Goal: Transaction & Acquisition: Purchase product/service

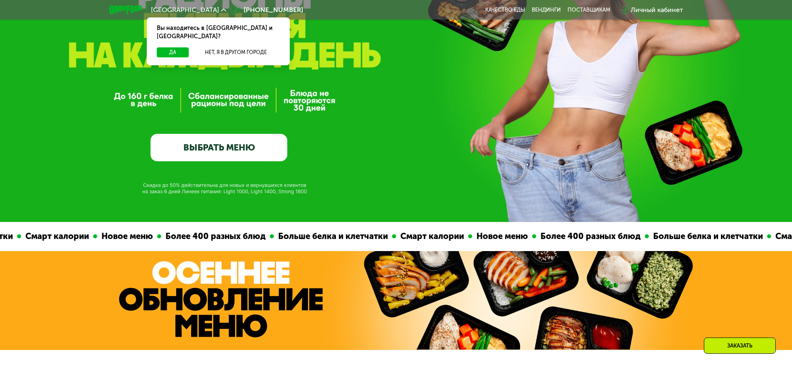
scroll to position [125, 0]
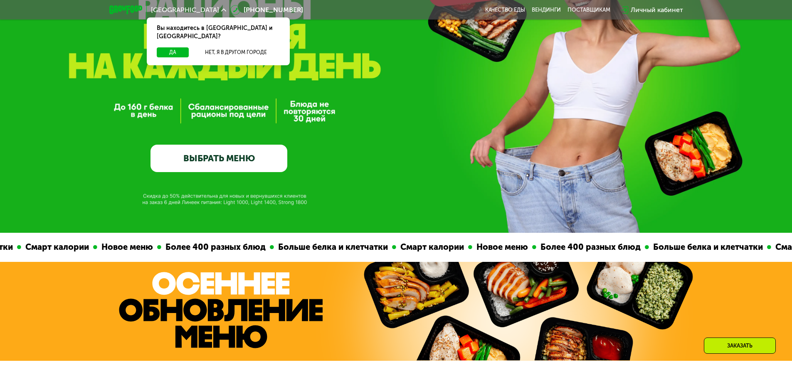
click at [194, 168] on link "ВЫБРАТЬ МЕНЮ" at bounding box center [219, 158] width 137 height 27
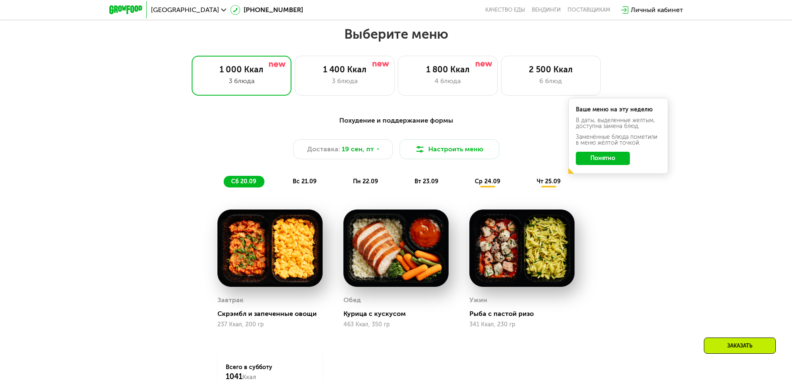
scroll to position [690, 0]
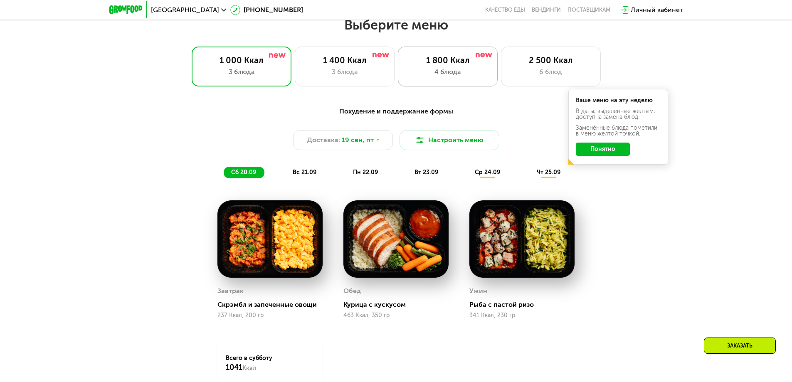
click at [471, 63] on div "1 800 Ккал" at bounding box center [448, 60] width 82 height 10
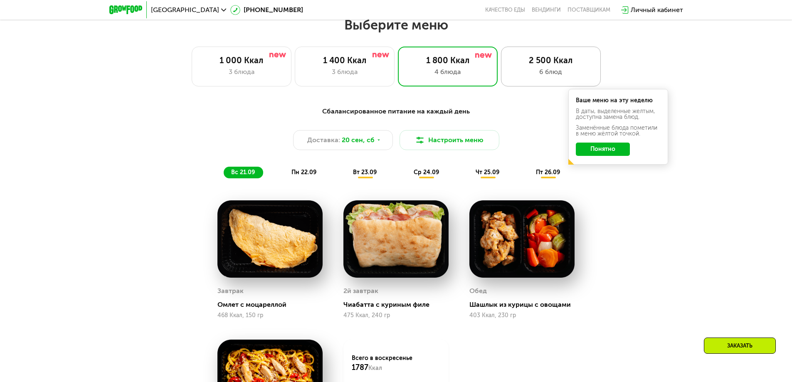
click at [555, 71] on div "6 блюд" at bounding box center [551, 72] width 82 height 10
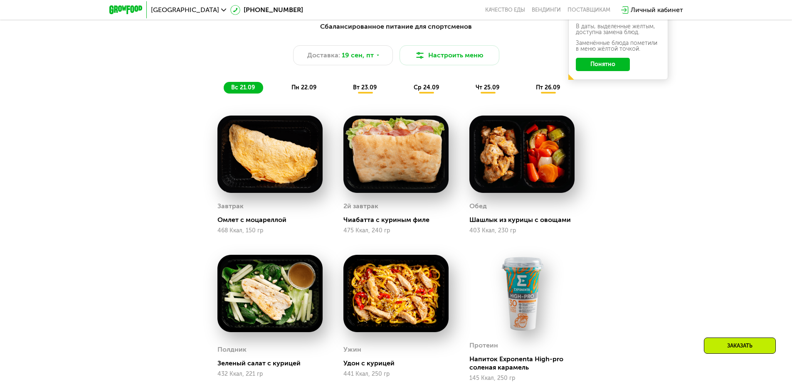
scroll to position [773, 0]
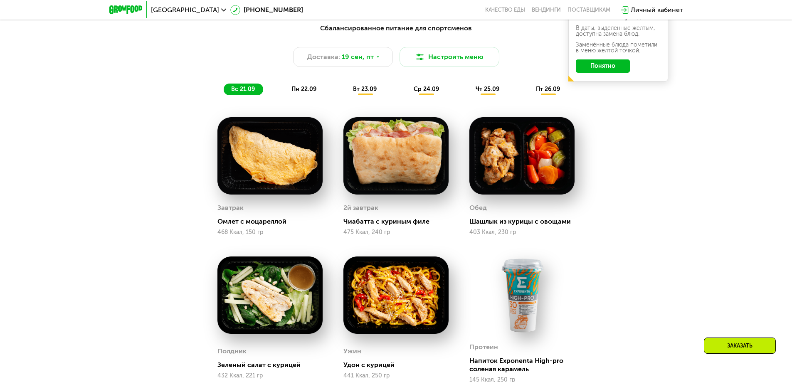
click at [304, 90] on span "пн 22.09" at bounding box center [304, 89] width 25 height 7
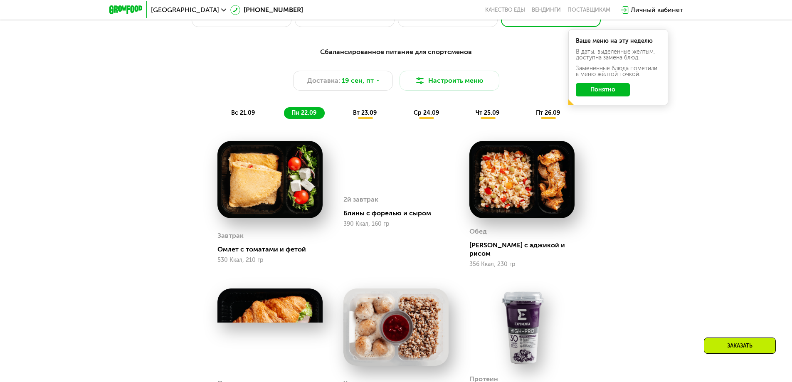
scroll to position [648, 0]
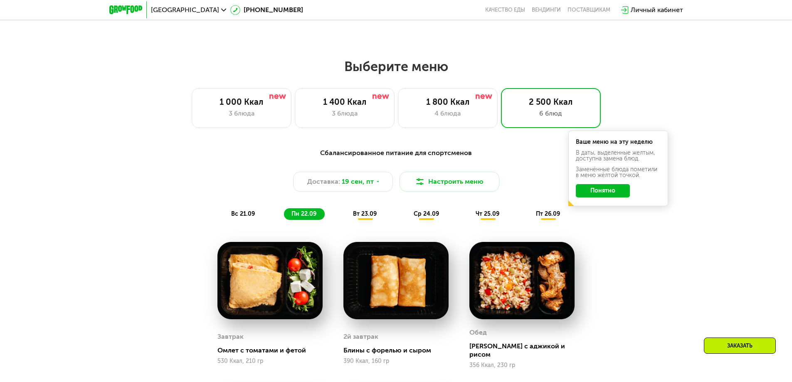
click at [365, 210] on div "Сбалансированное питание для спортсменов Доставка: [DATE] Настроить меню вс 21.…" at bounding box center [396, 184] width 492 height 72
click at [366, 218] on span "вт 23.09" at bounding box center [365, 213] width 24 height 7
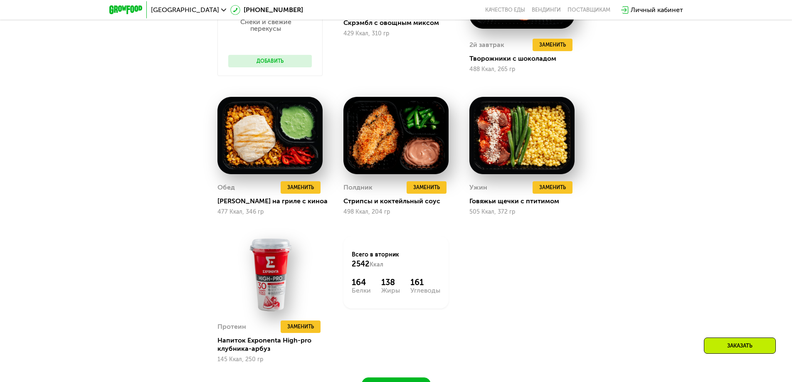
scroll to position [1064, 0]
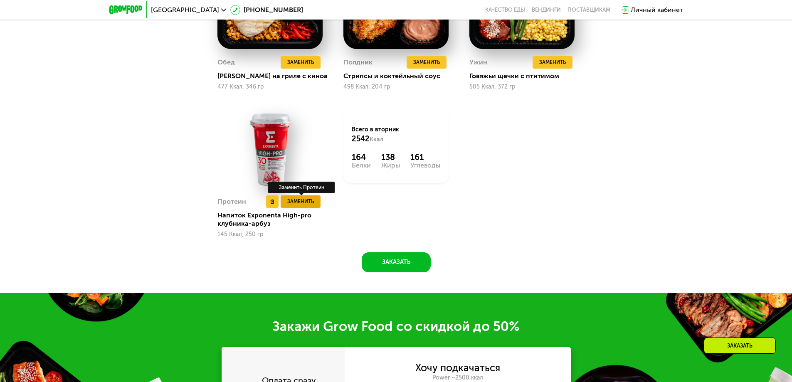
click at [303, 205] on span "Заменить" at bounding box center [300, 202] width 27 height 8
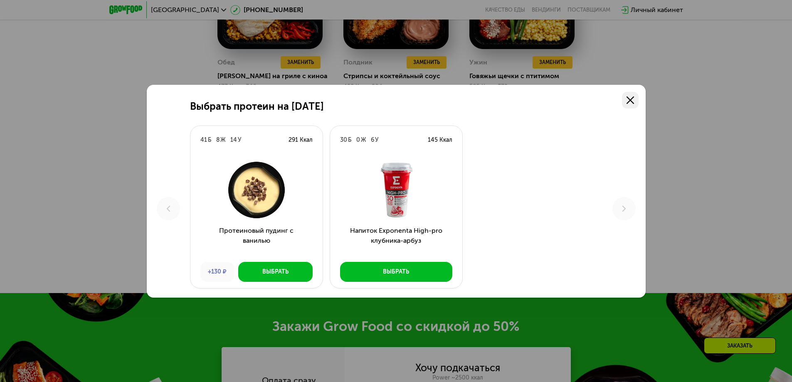
click at [630, 95] on link at bounding box center [630, 100] width 17 height 17
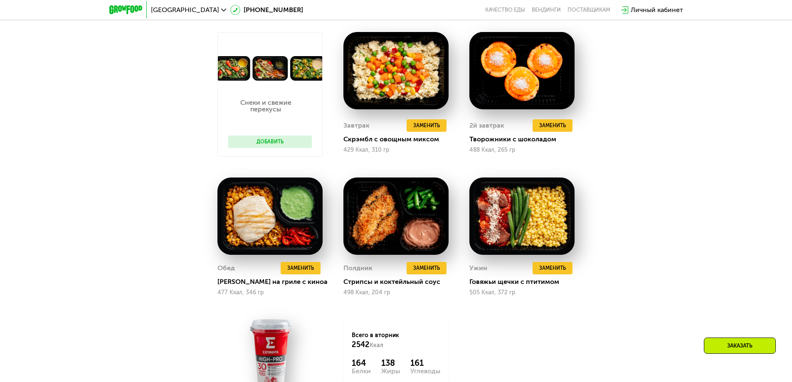
scroll to position [814, 0]
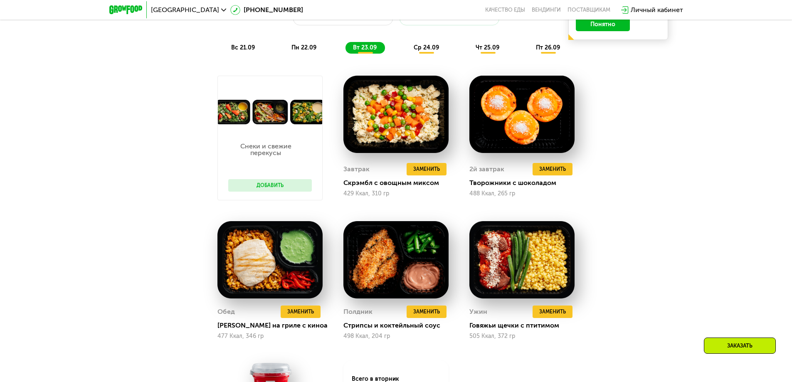
click at [430, 45] on div "ср 24.09" at bounding box center [426, 48] width 41 height 12
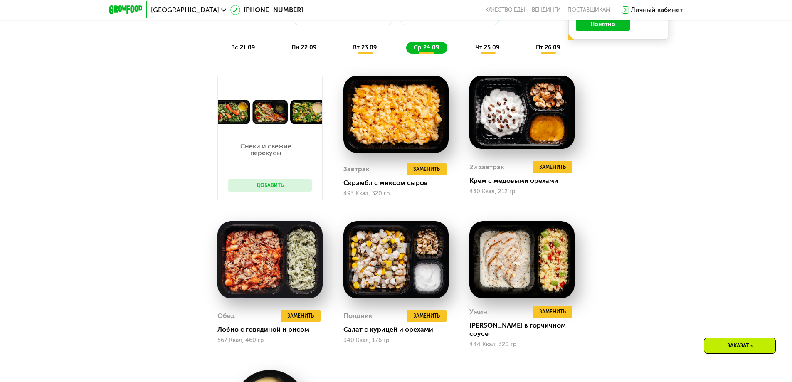
click at [485, 50] on span "чт 25.09" at bounding box center [488, 47] width 24 height 7
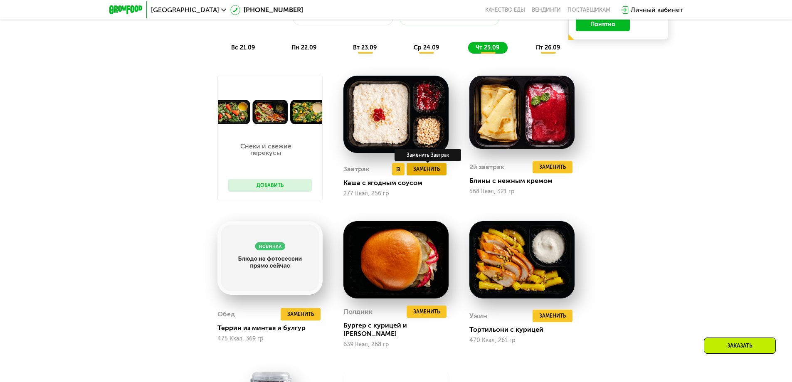
click at [422, 172] on span "Заменить" at bounding box center [426, 169] width 27 height 8
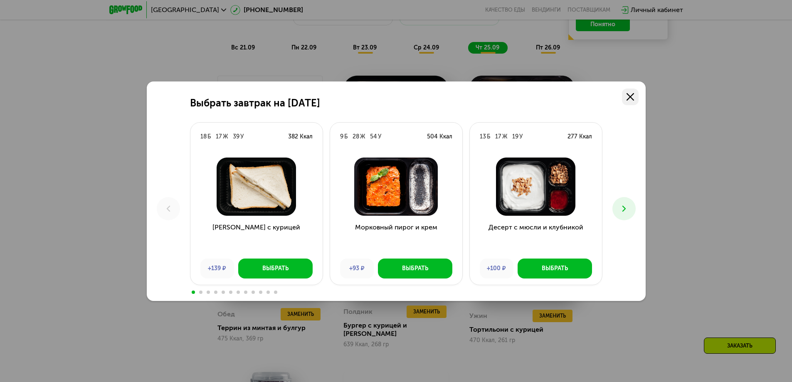
click at [634, 96] on link at bounding box center [630, 97] width 17 height 17
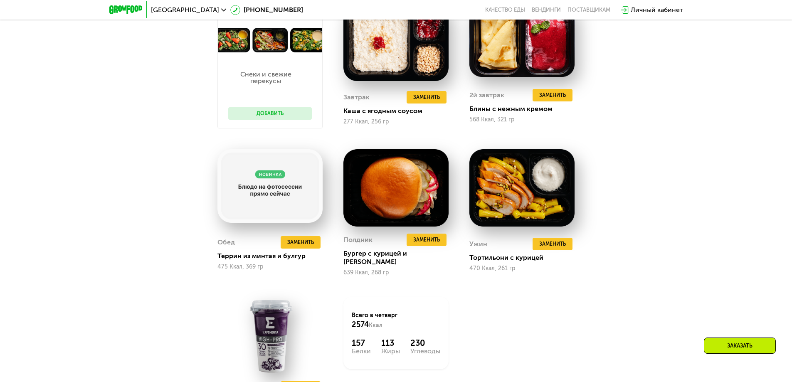
scroll to position [773, 0]
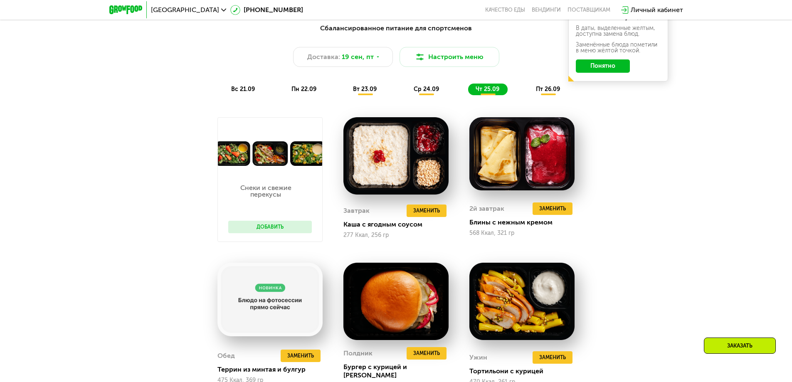
click at [543, 88] on span "пт 26.09" at bounding box center [548, 89] width 24 height 7
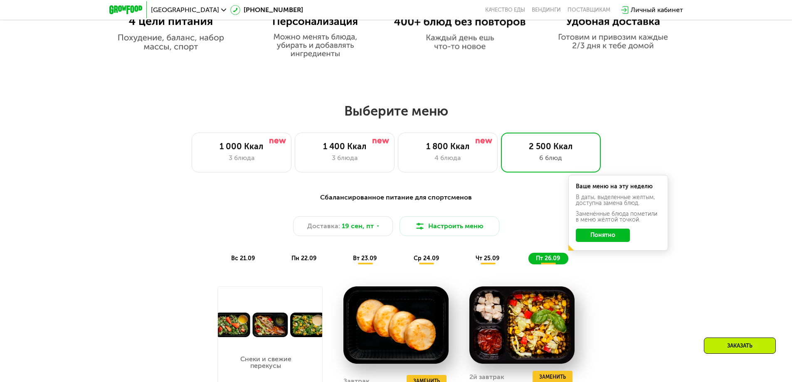
scroll to position [523, 0]
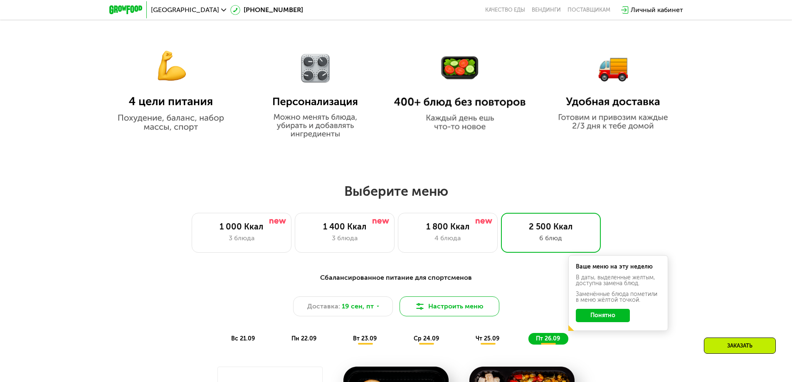
click at [465, 311] on button "Настроить меню" at bounding box center [450, 307] width 100 height 20
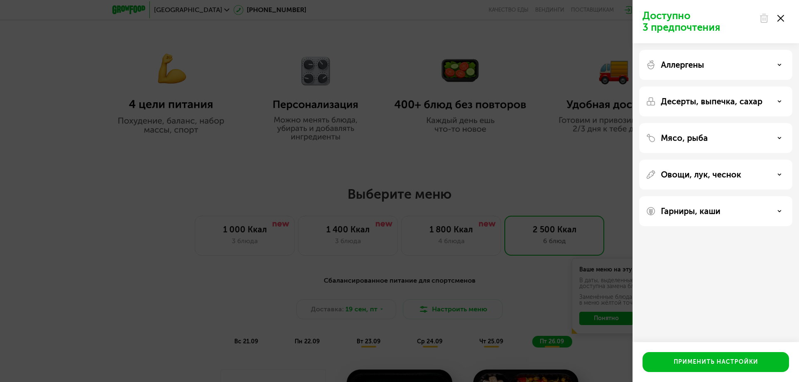
click at [778, 136] on icon at bounding box center [779, 138] width 4 height 4
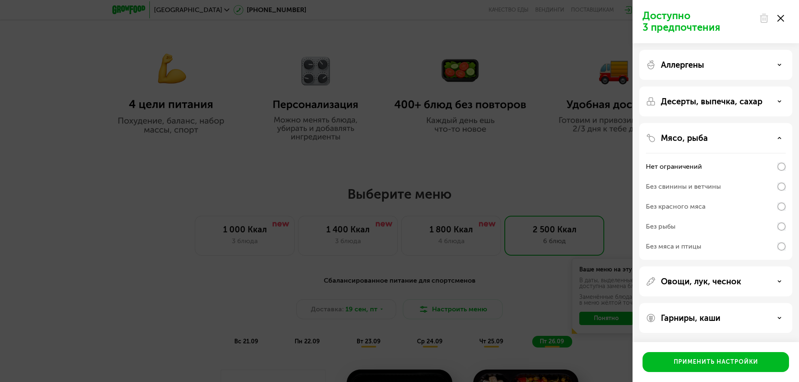
click at [778, 136] on icon at bounding box center [779, 138] width 4 height 4
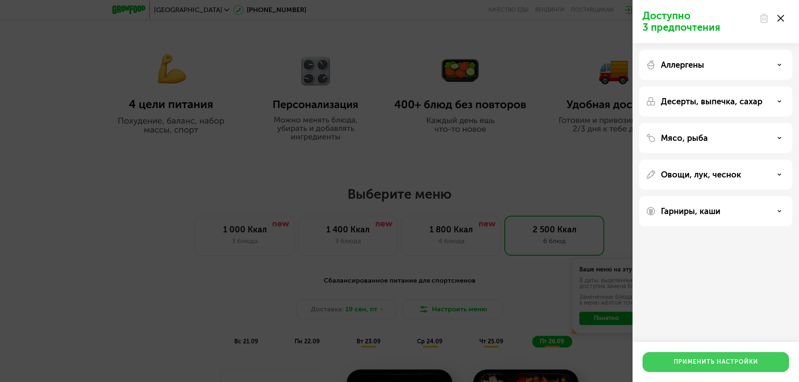
click at [720, 360] on div "Применить настройки" at bounding box center [715, 362] width 84 height 8
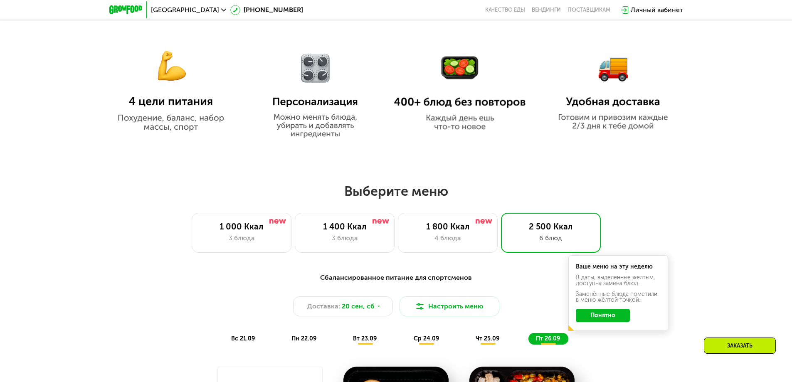
click at [316, 80] on img at bounding box center [315, 89] width 103 height 98
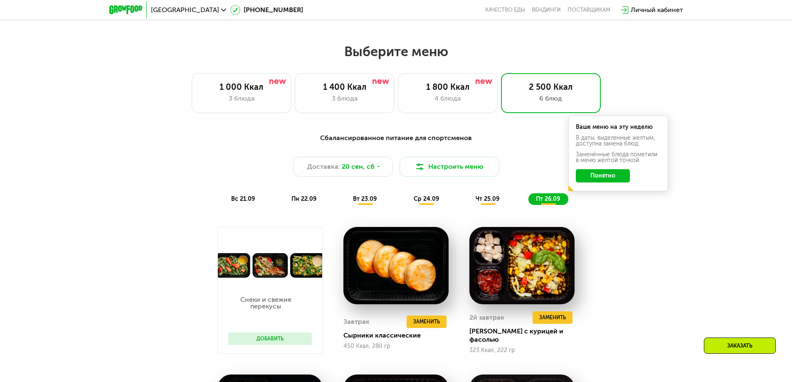
scroll to position [606, 0]
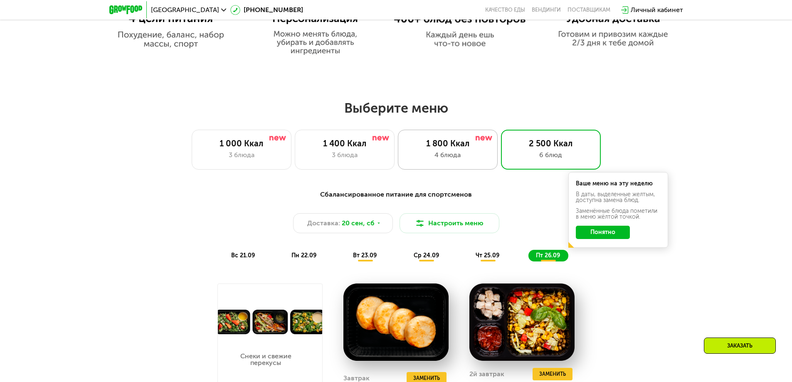
click at [457, 155] on div "4 блюда" at bounding box center [448, 155] width 82 height 10
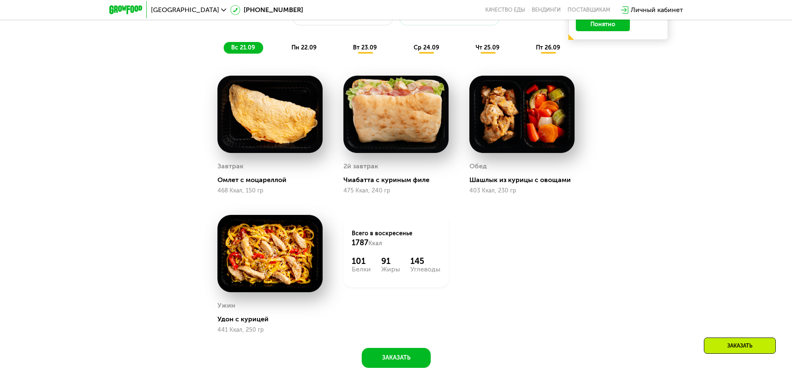
scroll to position [648, 0]
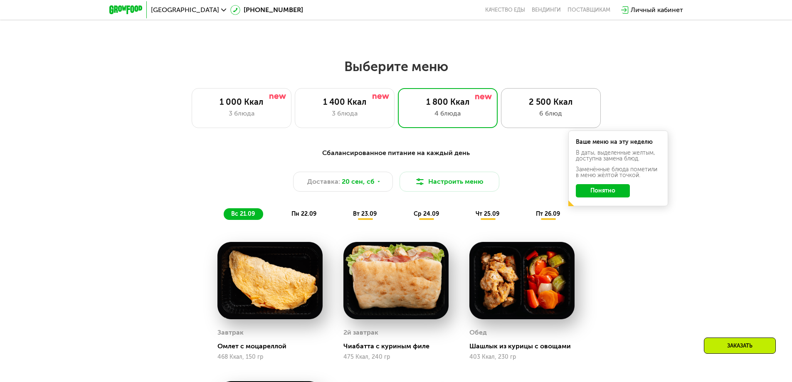
click at [525, 111] on div "6 блюд" at bounding box center [551, 114] width 82 height 10
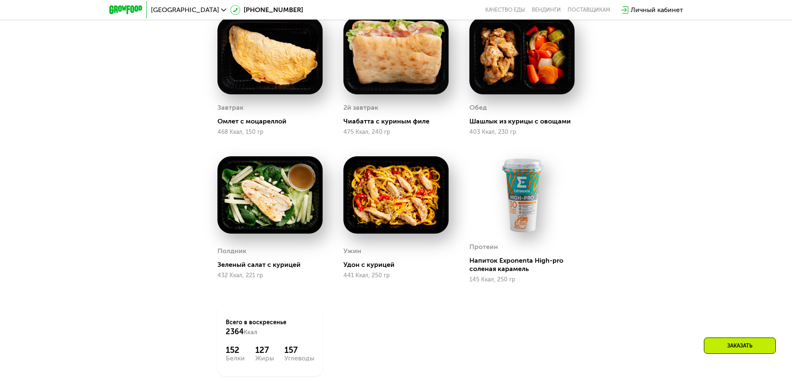
scroll to position [773, 0]
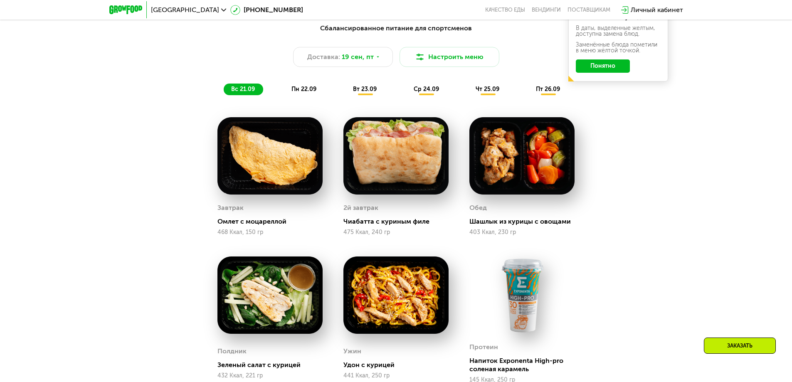
click at [312, 89] on span "пн 22.09" at bounding box center [304, 89] width 25 height 7
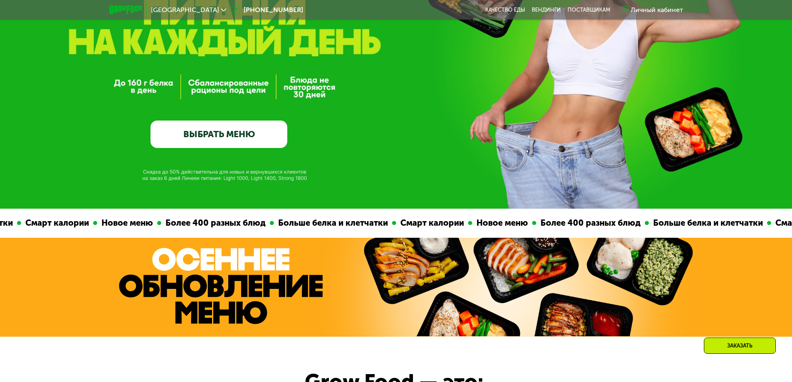
scroll to position [0, 0]
